Goal: Information Seeking & Learning: Learn about a topic

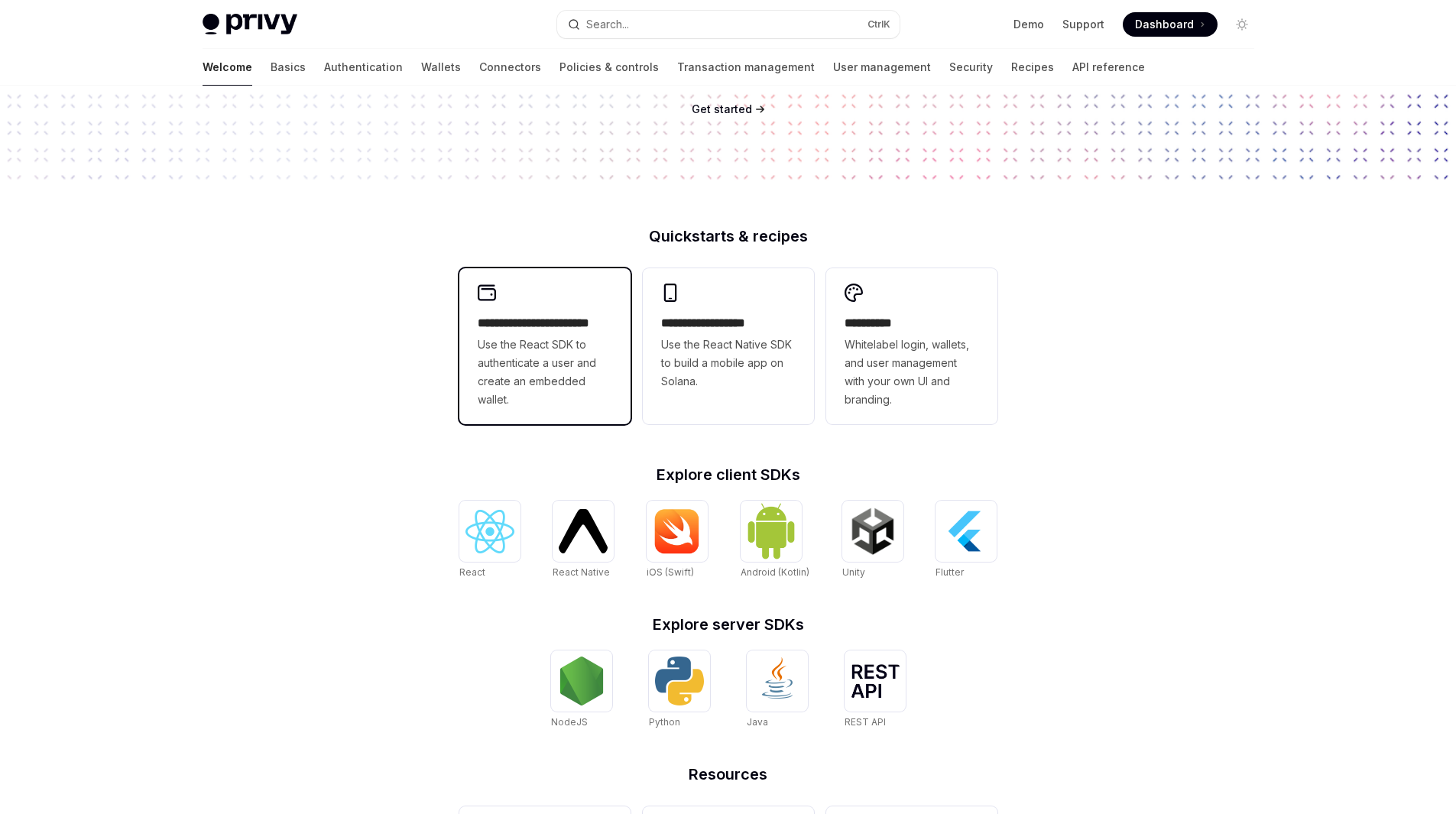
scroll to position [248, 0]
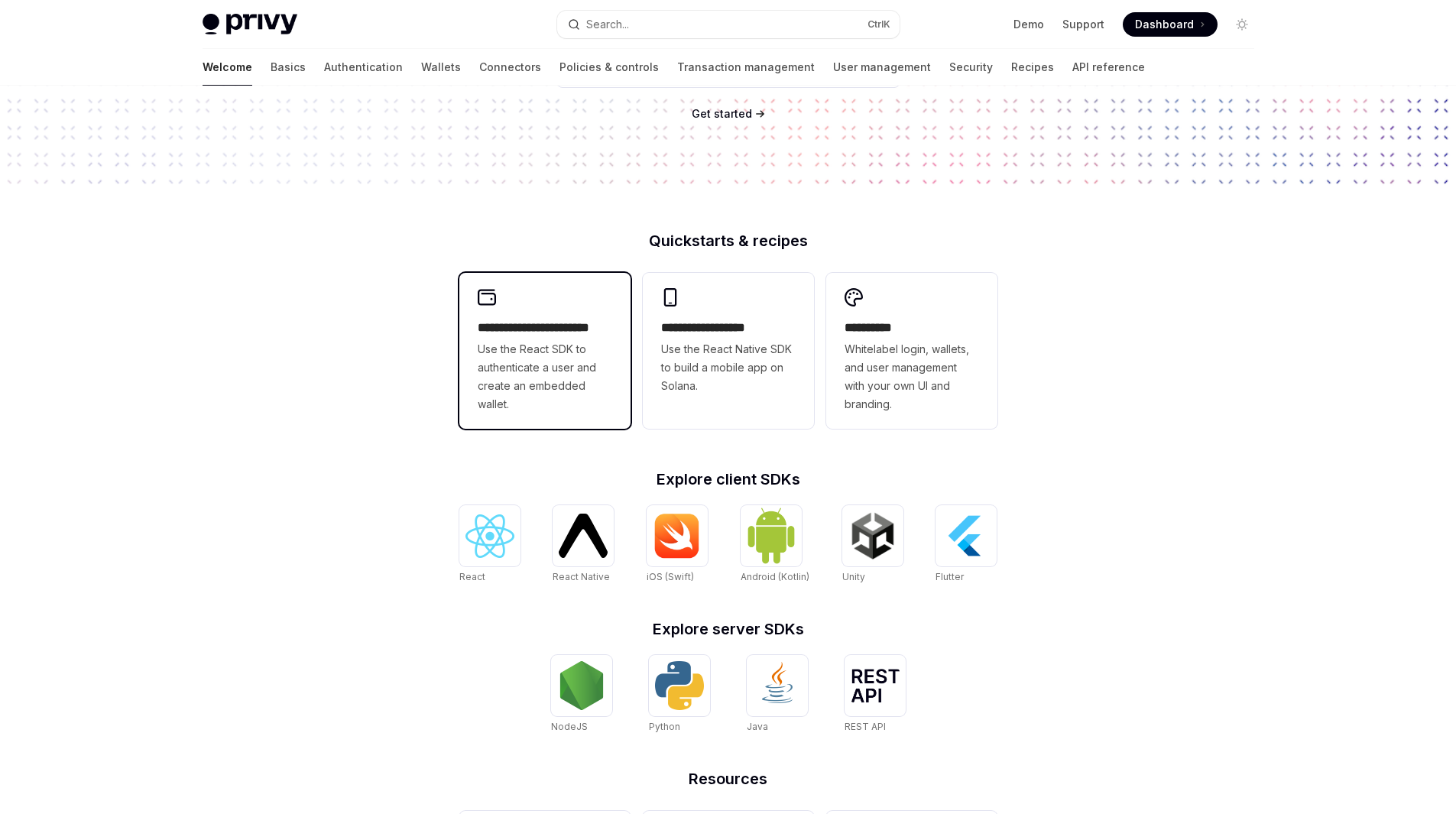
click at [559, 364] on span "Use the React SDK to authenticate a user and create an embedded wallet." at bounding box center [545, 377] width 135 height 73
type textarea "*"
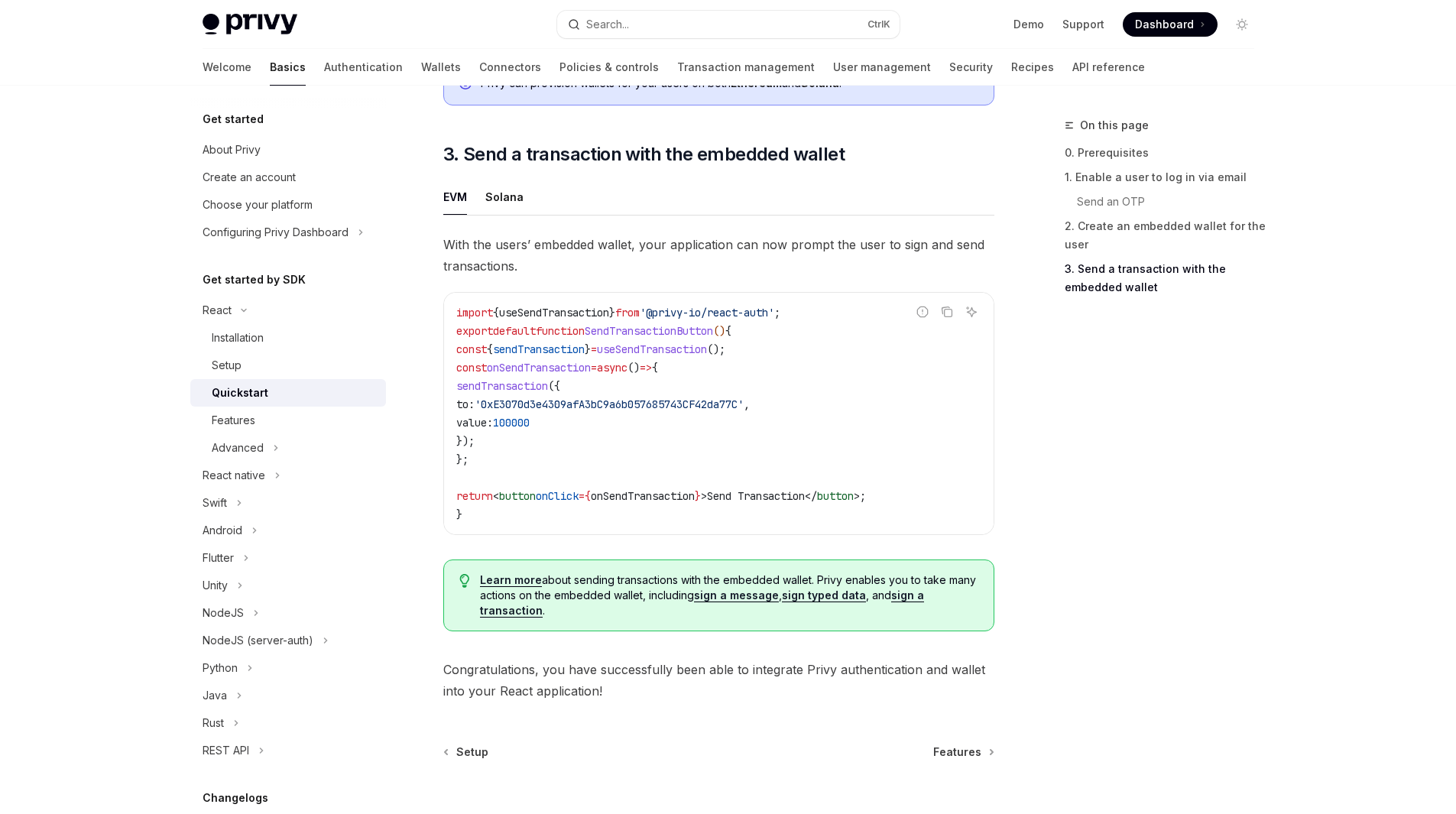
scroll to position [1428, 0]
